Goal: Transaction & Acquisition: Subscribe to service/newsletter

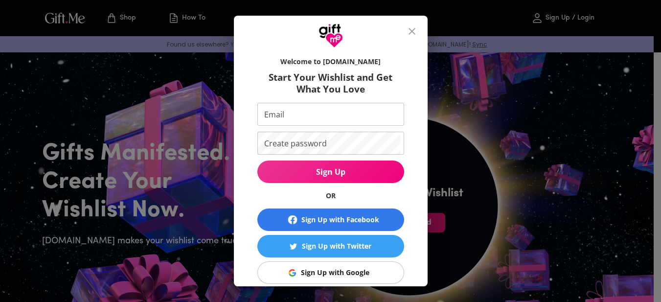
click at [418, 34] on icon "close" at bounding box center [412, 31] width 12 height 12
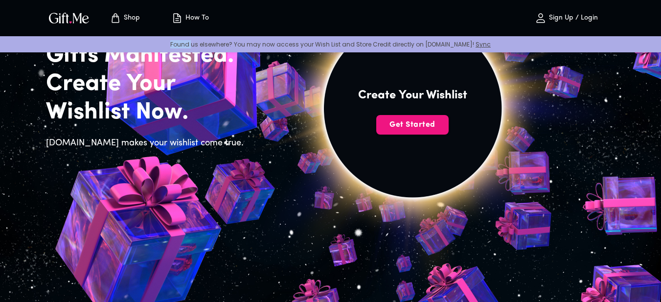
click at [420, 34] on div "Shop How To Sign Up / Login" at bounding box center [331, 18] width 570 height 36
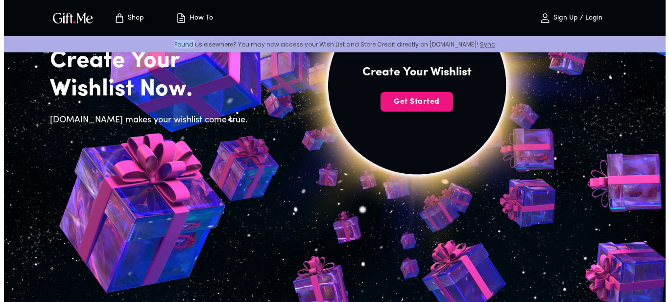
scroll to position [49, 0]
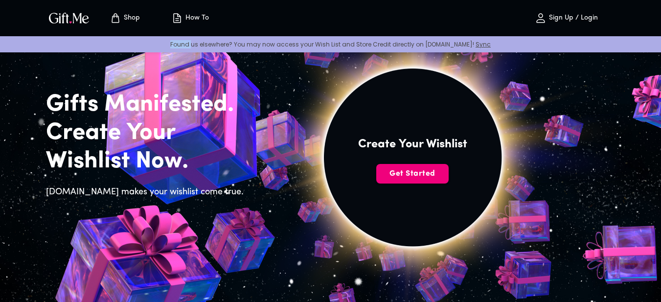
click at [399, 174] on span "Get Started" at bounding box center [413, 173] width 72 height 11
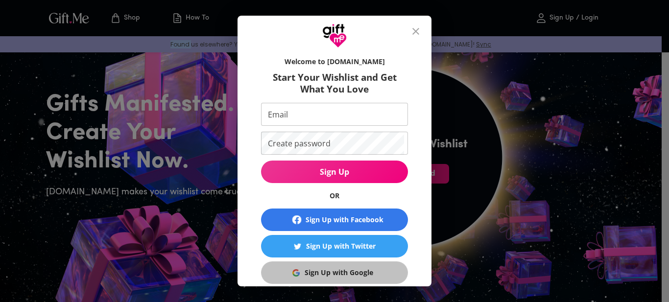
click at [343, 264] on button "Sign Up with Google" at bounding box center [334, 272] width 147 height 23
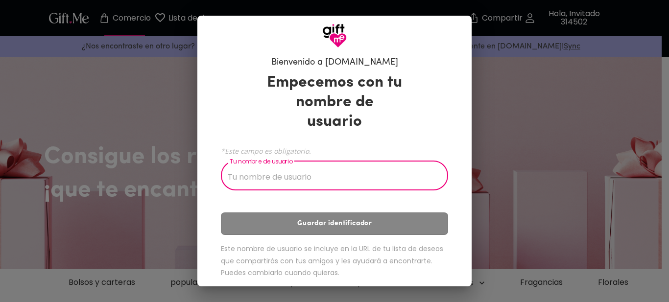
click at [366, 164] on input "Tu nombre de usuario" at bounding box center [329, 176] width 216 height 27
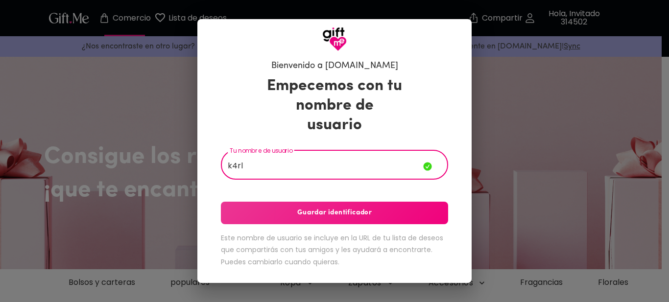
type input "k4rl"
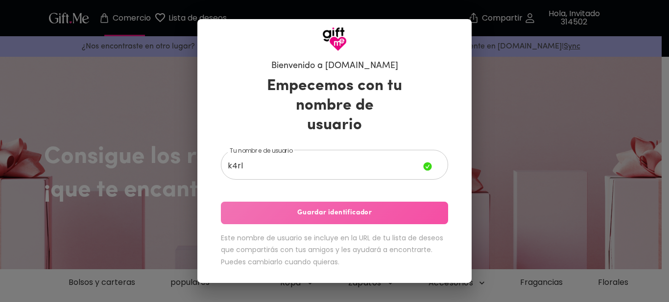
click at [373, 208] on span "Guardar identificador" at bounding box center [334, 213] width 227 height 11
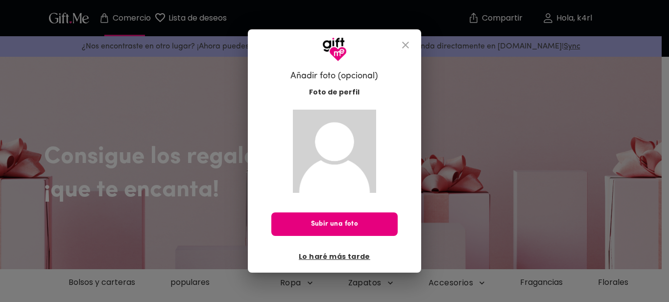
click at [402, 47] on icon "cerca" at bounding box center [405, 45] width 7 height 7
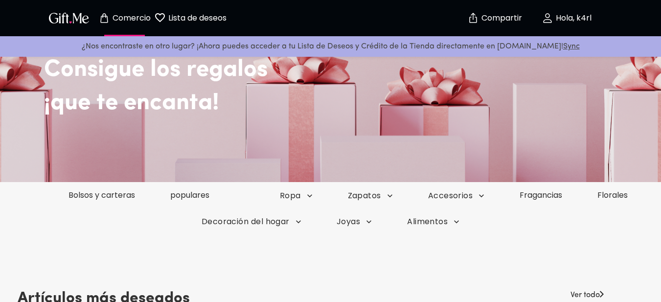
scroll to position [98, 0]
